Goal: Transaction & Acquisition: Book appointment/travel/reservation

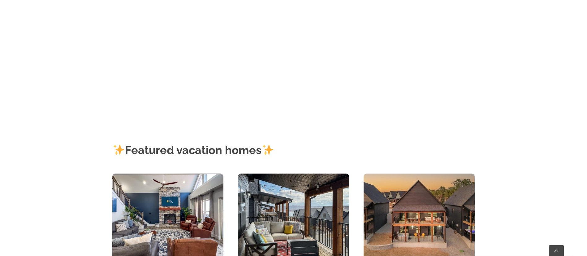
scroll to position [340, 0]
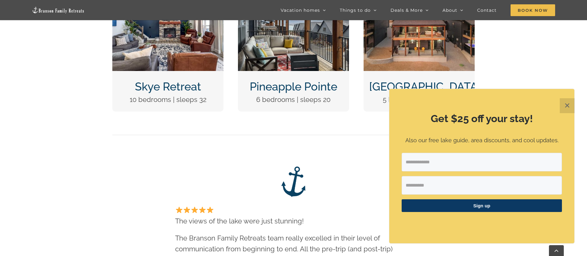
click at [571, 109] on button "✕" at bounding box center [567, 105] width 15 height 15
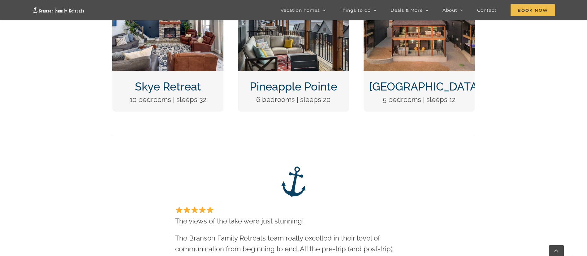
click at [435, 84] on link "Wildflower Lodge" at bounding box center [424, 86] width 111 height 13
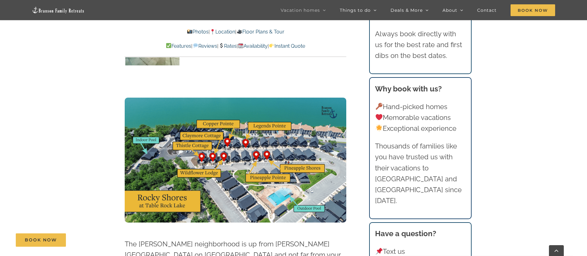
scroll to position [1547, 0]
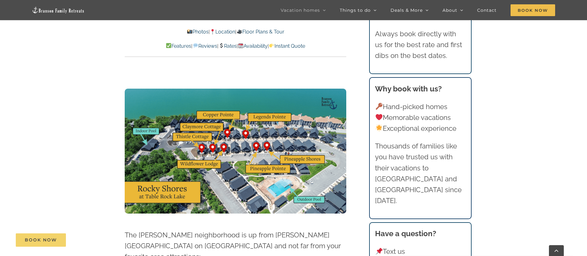
click at [37, 239] on span "Book Now" at bounding box center [41, 239] width 32 height 5
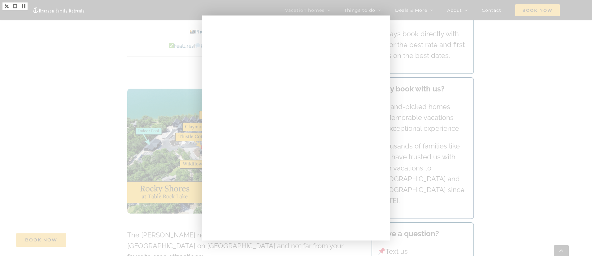
click at [506, 107] on div at bounding box center [296, 128] width 592 height 256
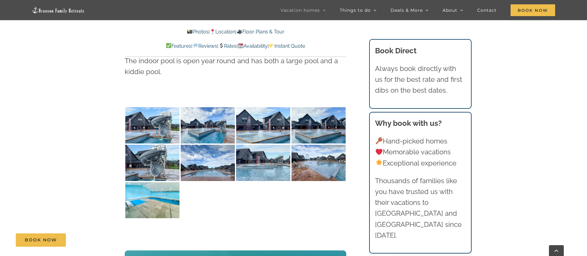
scroll to position [1361, 0]
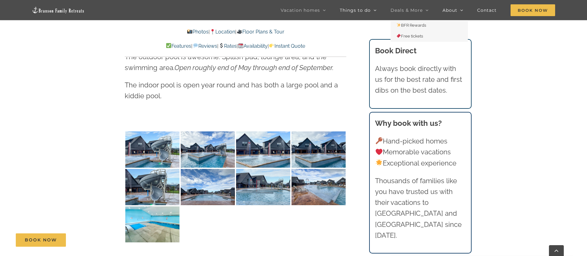
click at [426, 7] on link "Deals & More" at bounding box center [409, 10] width 38 height 20
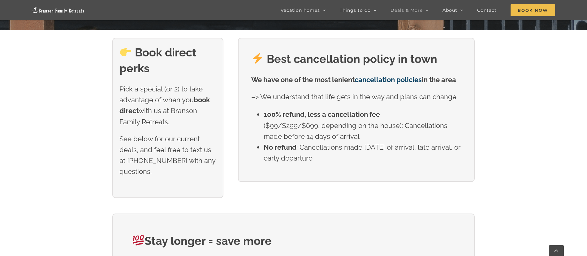
scroll to position [248, 0]
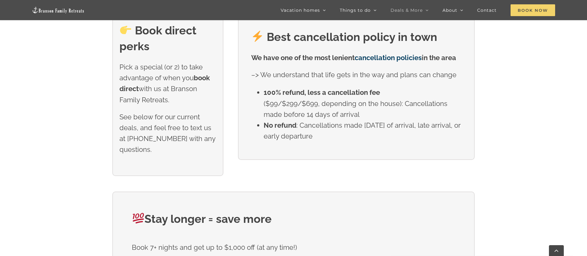
click at [520, 10] on span "Book Now" at bounding box center [532, 10] width 45 height 12
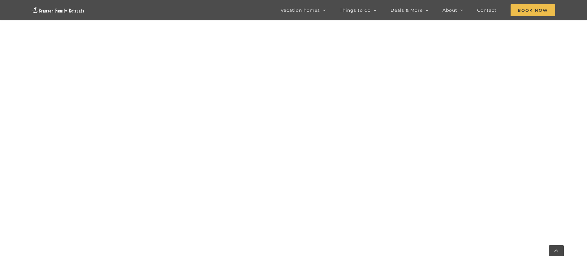
scroll to position [410, 0]
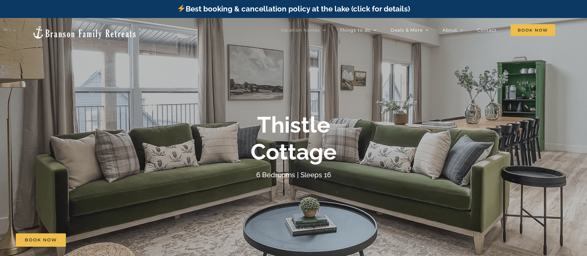
click at [432, 117] on div "Thistle Cottage 6 Bedrooms | Sleeps 16" at bounding box center [293, 145] width 587 height 69
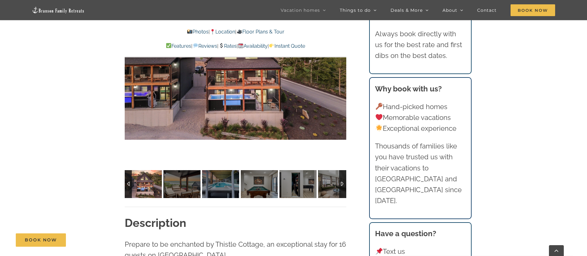
scroll to position [619, 0]
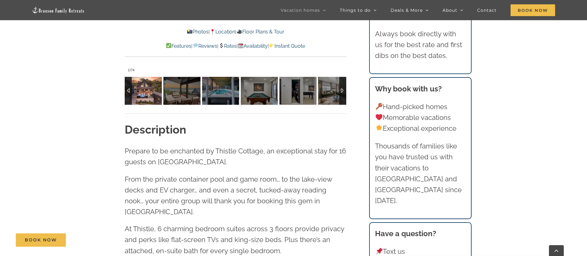
click at [149, 97] on img at bounding box center [143, 91] width 37 height 28
click at [141, 86] on img at bounding box center [143, 91] width 37 height 28
click at [168, 89] on img at bounding box center [181, 91] width 37 height 28
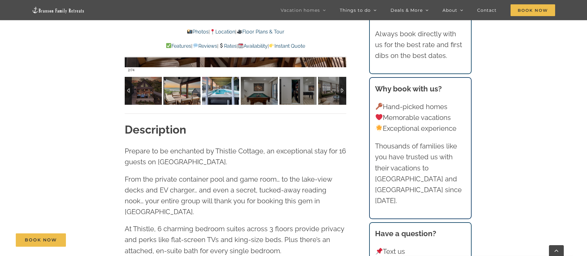
click at [217, 90] on img at bounding box center [220, 91] width 37 height 28
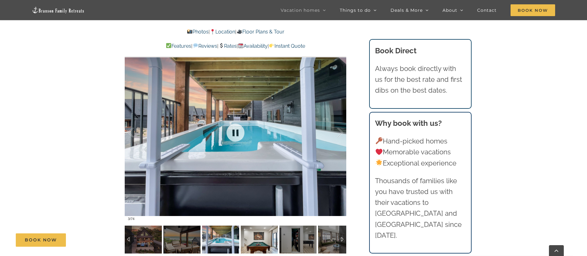
scroll to position [464, 0]
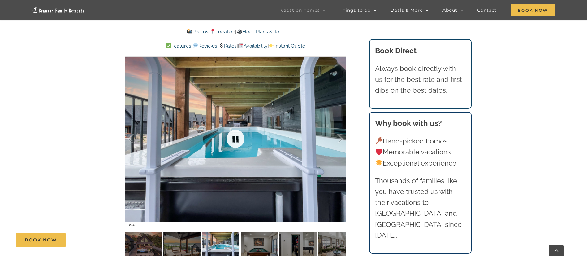
click at [238, 144] on link at bounding box center [235, 138] width 25 height 25
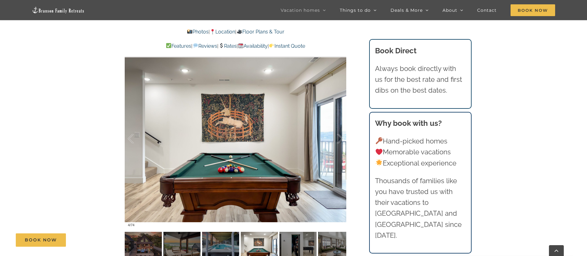
click at [218, 243] on div "Book Now" at bounding box center [298, 239] width 564 height 13
click at [224, 249] on img at bounding box center [220, 245] width 37 height 28
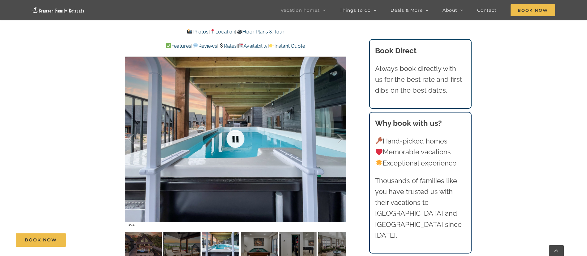
click at [236, 137] on link at bounding box center [235, 138] width 25 height 25
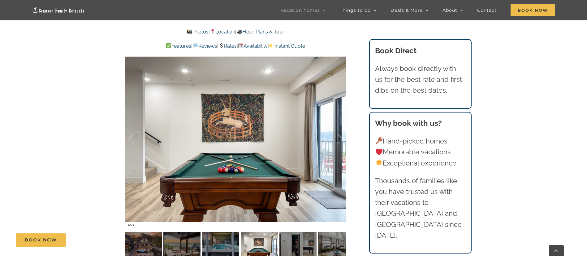
click at [299, 242] on div "Book Now" at bounding box center [298, 239] width 564 height 13
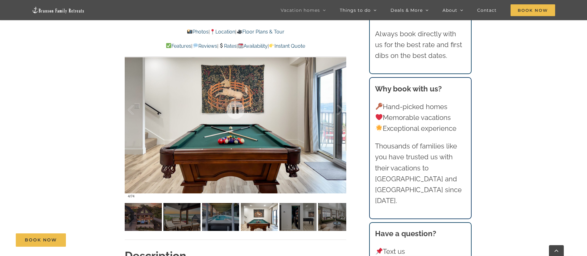
scroll to position [526, 0]
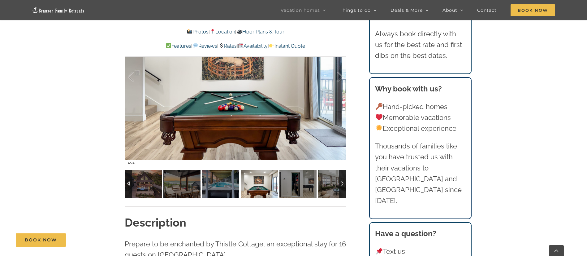
click at [253, 172] on img at bounding box center [259, 184] width 37 height 28
click at [297, 182] on img at bounding box center [297, 184] width 37 height 28
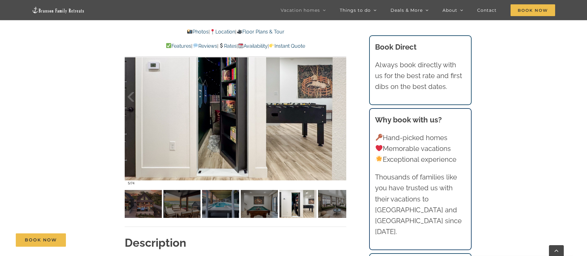
scroll to position [495, 0]
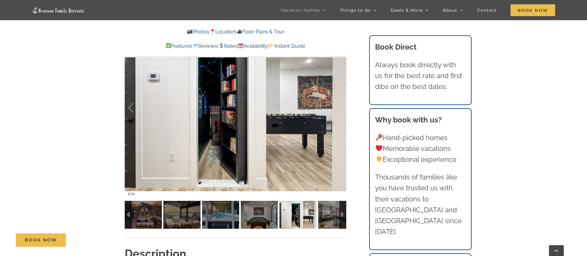
click at [304, 218] on img at bounding box center [297, 214] width 37 height 28
click at [327, 218] on img at bounding box center [336, 214] width 37 height 28
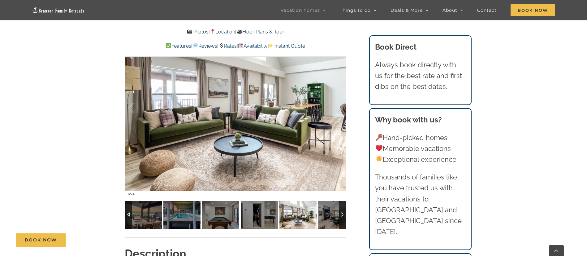
click at [342, 214] on div at bounding box center [342, 214] width 7 height 28
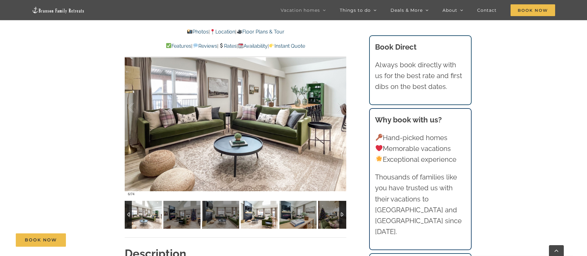
click at [266, 217] on img at bounding box center [259, 214] width 37 height 28
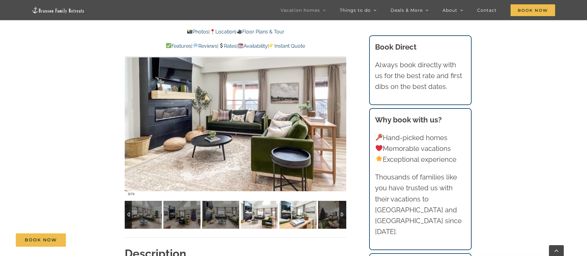
click at [293, 217] on img at bounding box center [297, 214] width 37 height 28
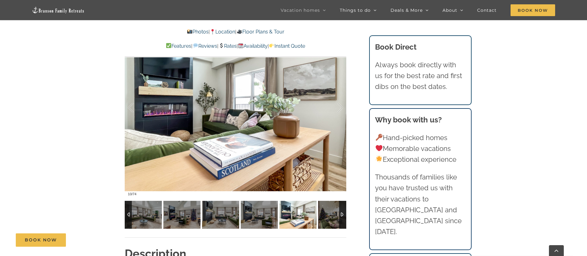
click at [307, 217] on img at bounding box center [297, 214] width 37 height 28
click at [330, 213] on img at bounding box center [336, 214] width 37 height 28
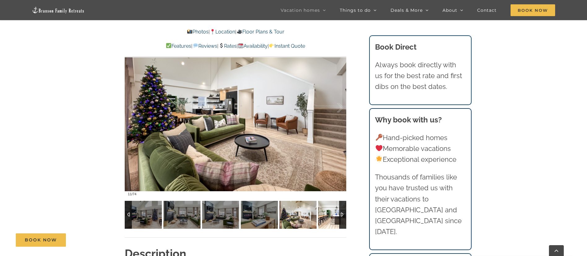
click at [333, 215] on img at bounding box center [336, 214] width 37 height 28
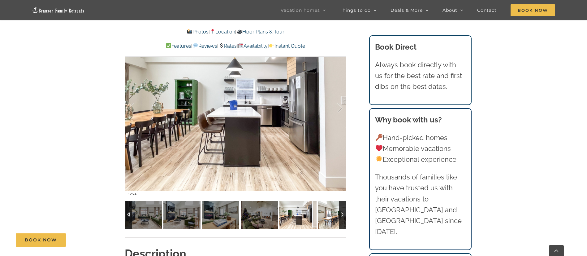
click at [333, 216] on img at bounding box center [336, 214] width 37 height 28
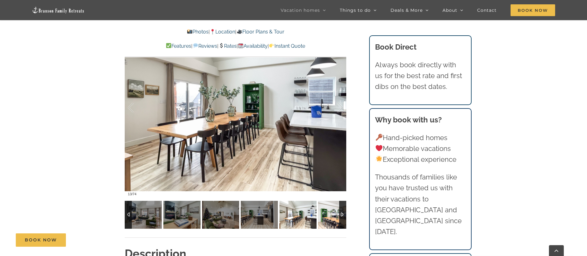
click at [333, 216] on img at bounding box center [336, 214] width 37 height 28
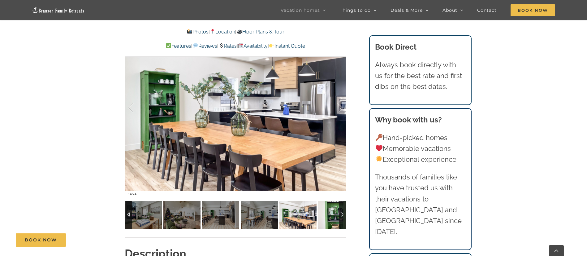
click at [333, 216] on img at bounding box center [336, 214] width 37 height 28
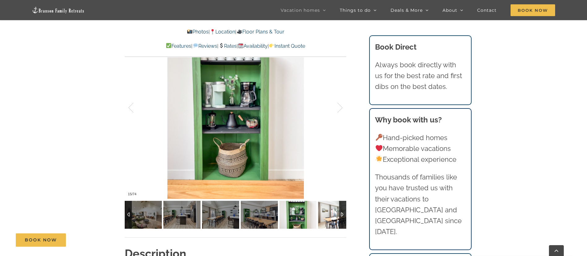
click at [333, 216] on img at bounding box center [336, 214] width 37 height 28
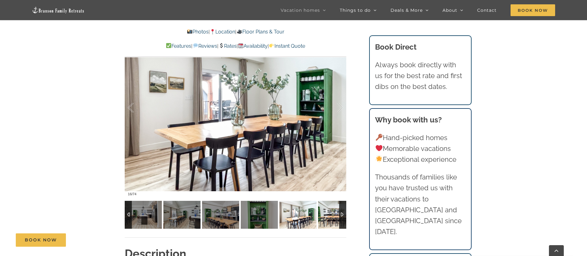
click at [333, 216] on img at bounding box center [336, 214] width 37 height 28
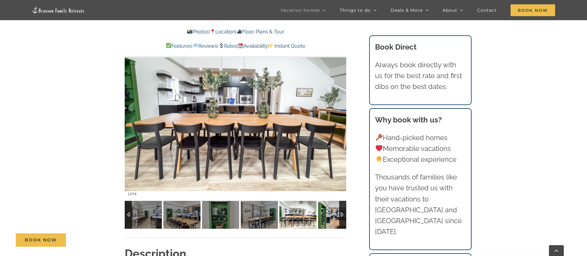
click at [333, 216] on img at bounding box center [336, 214] width 37 height 28
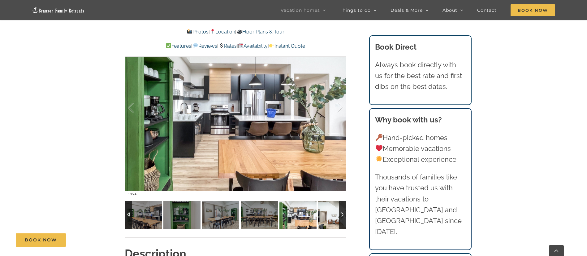
click at [332, 217] on img at bounding box center [336, 214] width 37 height 28
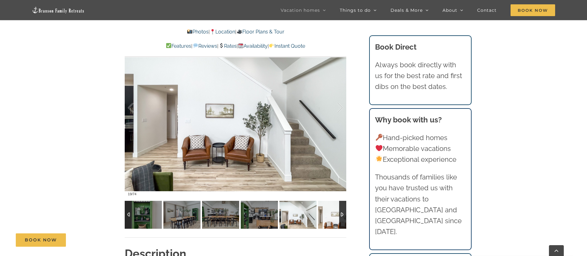
click at [332, 217] on img at bounding box center [336, 214] width 37 height 28
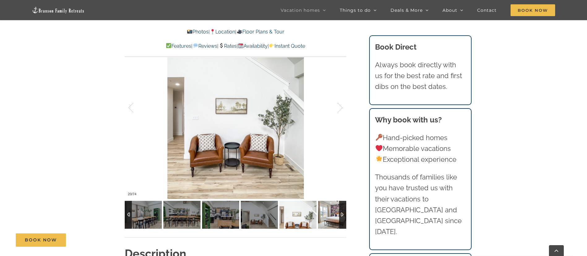
click at [331, 217] on img at bounding box center [336, 214] width 37 height 28
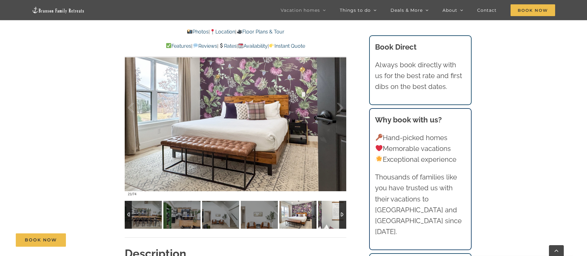
click at [331, 217] on img at bounding box center [336, 214] width 37 height 28
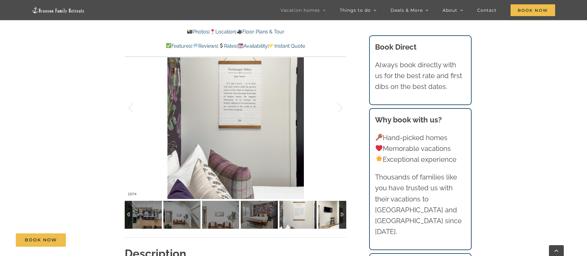
click at [330, 217] on img at bounding box center [336, 214] width 37 height 28
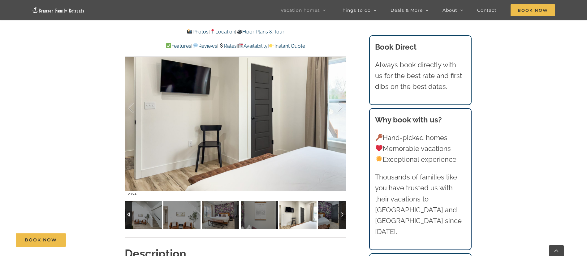
click at [317, 217] on img at bounding box center [297, 214] width 37 height 28
click at [330, 218] on img at bounding box center [336, 214] width 37 height 28
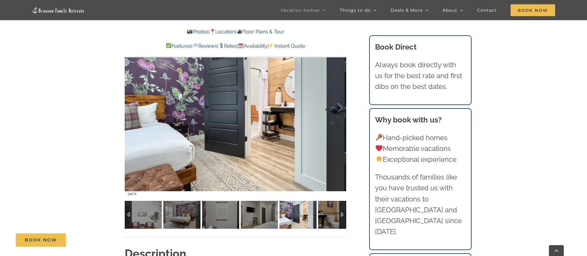
click at [317, 218] on img at bounding box center [297, 214] width 37 height 28
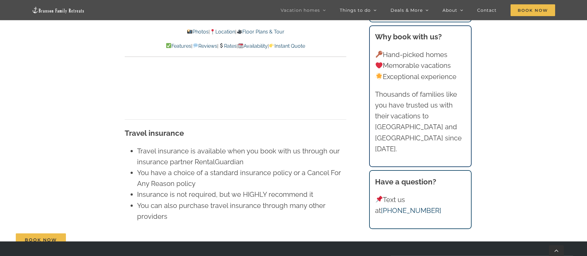
scroll to position [4053, 0]
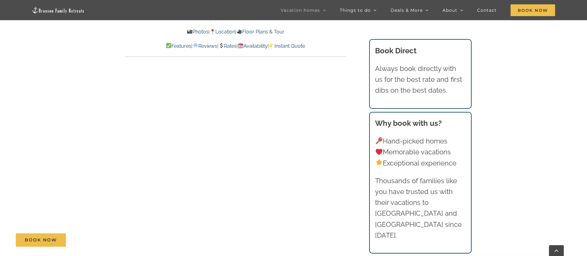
click at [224, 47] on link "Rates" at bounding box center [227, 46] width 18 height 6
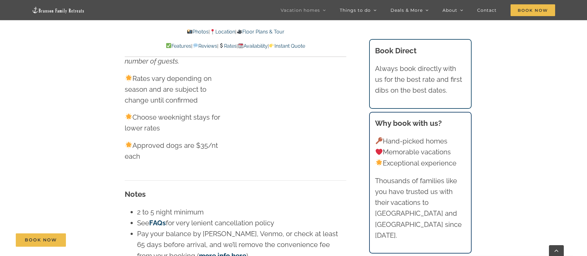
scroll to position [3708, 0]
